Goal: Check status: Check status

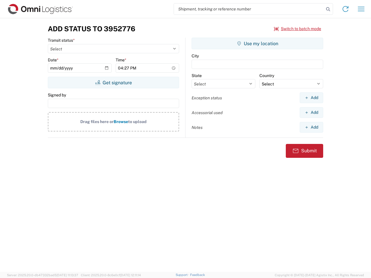
click at [249, 9] on input "search" at bounding box center [249, 8] width 150 height 11
click at [328, 9] on icon at bounding box center [328, 9] width 8 height 8
click at [345, 9] on icon at bounding box center [345, 8] width 9 height 9
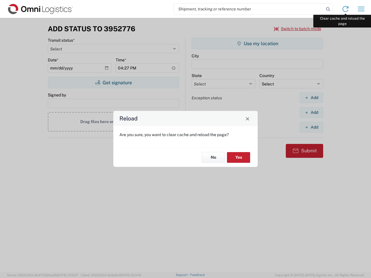
click at [361, 9] on div "Reload Are you sure, you want to clear cache and reload the page? No Yes" at bounding box center [185, 139] width 371 height 278
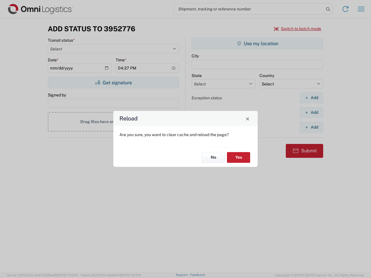
click at [298, 29] on div "Reload Are you sure, you want to clear cache and reload the page? No Yes" at bounding box center [185, 139] width 371 height 278
click at [113, 83] on div "Reload Are you sure, you want to clear cache and reload the page? No Yes" at bounding box center [185, 139] width 371 height 278
click at [257, 43] on div "Reload Are you sure, you want to clear cache and reload the page? No Yes" at bounding box center [185, 139] width 371 height 278
click at [311, 98] on div "Reload Are you sure, you want to clear cache and reload the page? No Yes" at bounding box center [185, 139] width 371 height 278
click at [311, 112] on div "Reload Are you sure, you want to clear cache and reload the page? No Yes" at bounding box center [185, 139] width 371 height 278
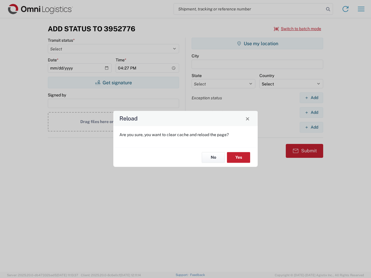
click at [311, 127] on div "Reload Are you sure, you want to clear cache and reload the page? No Yes" at bounding box center [185, 139] width 371 height 278
